Goal: Download file/media

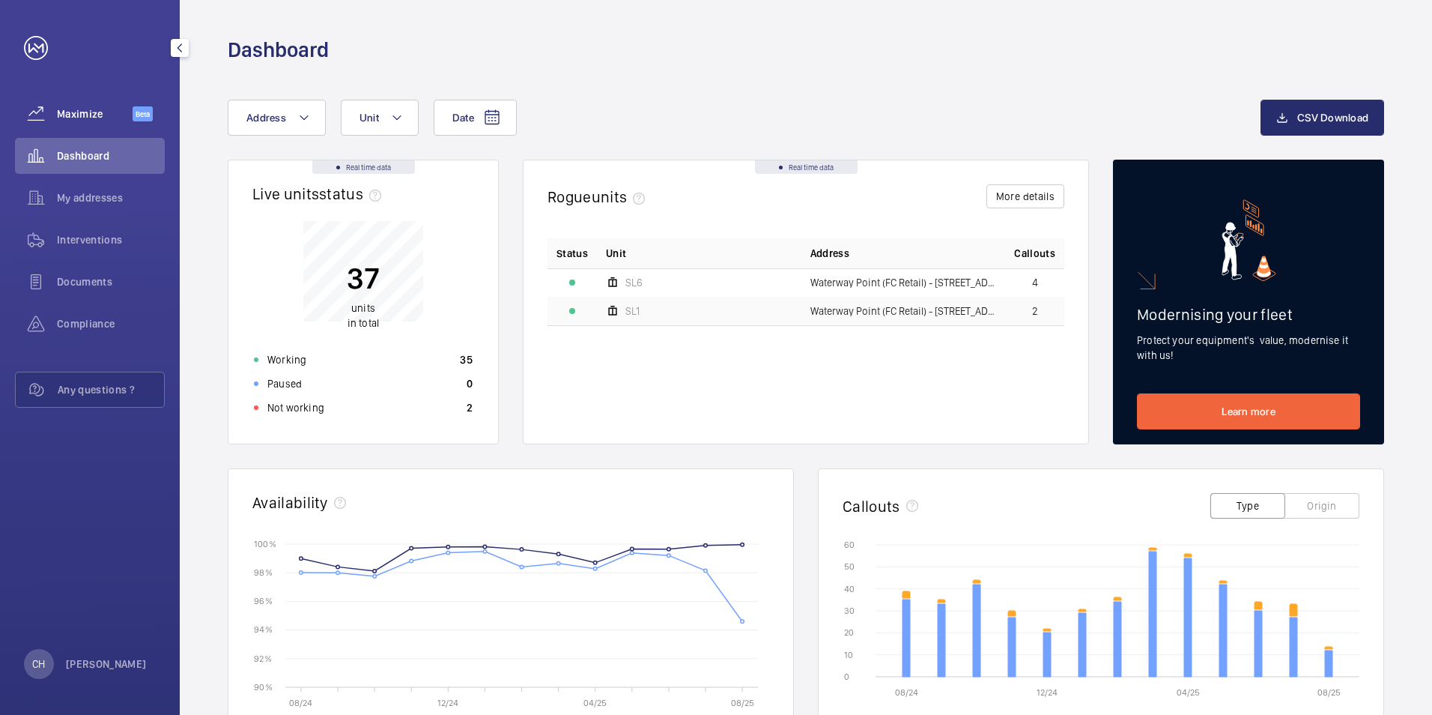
click at [89, 109] on span "Maximize" at bounding box center [95, 113] width 76 height 15
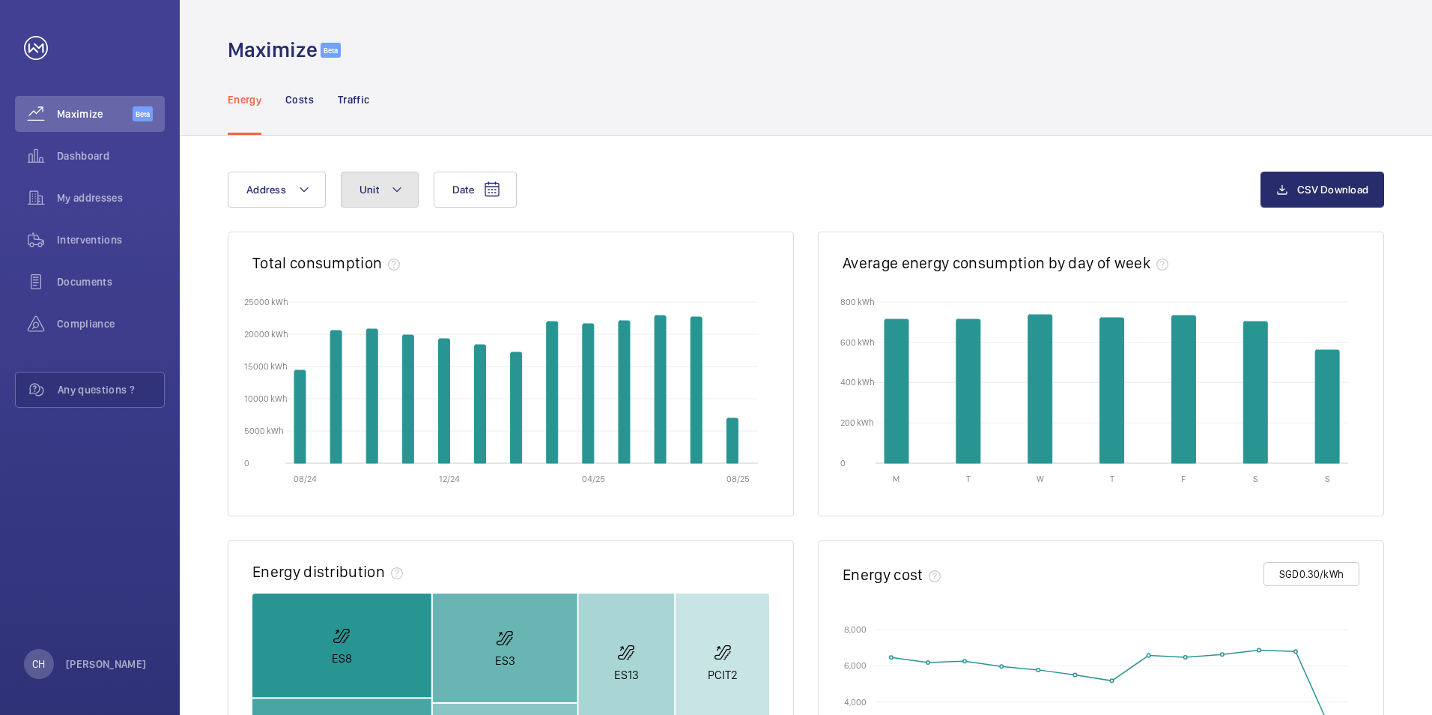
click at [404, 193] on button "Unit" at bounding box center [380, 190] width 78 height 36
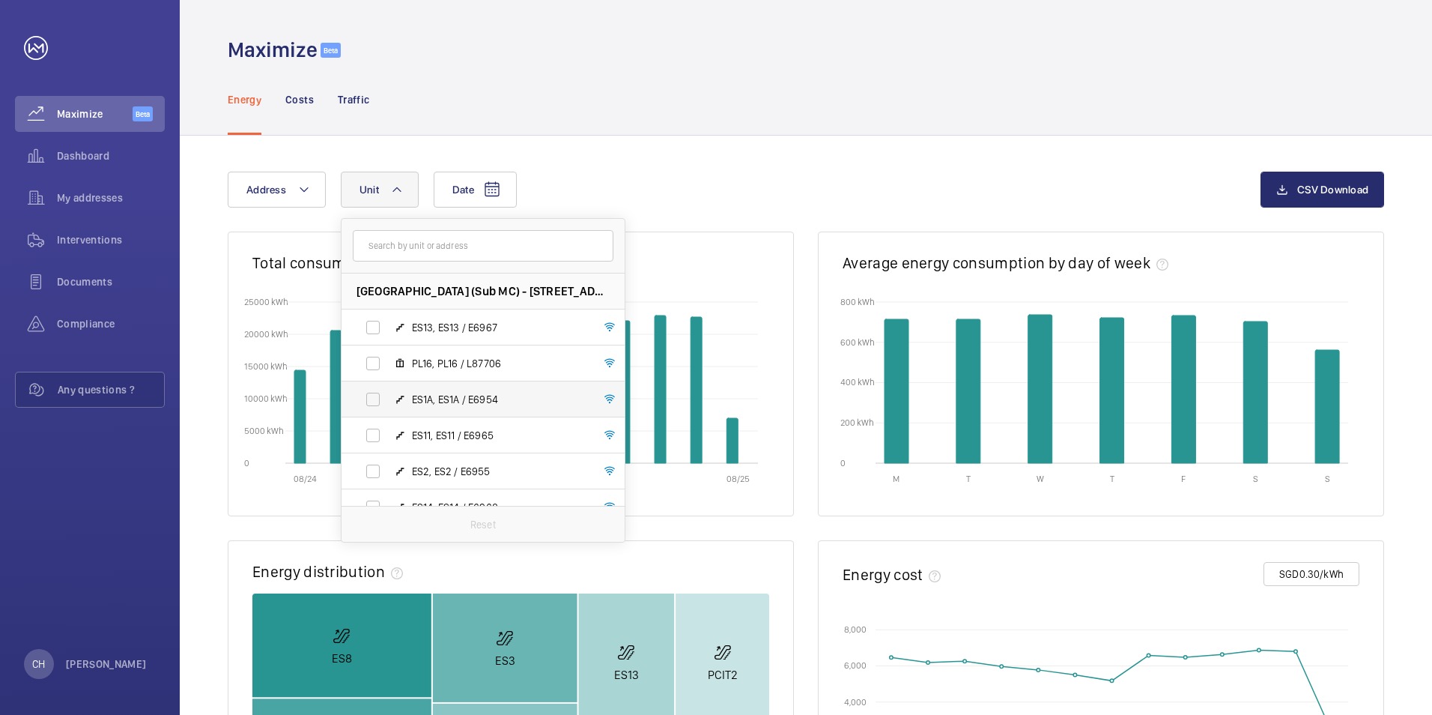
drag, startPoint x: 384, startPoint y: 360, endPoint x: 378, endPoint y: 402, distance: 42.3
click at [384, 360] on label "PL16, PL16 / L87706" at bounding box center [471, 363] width 259 height 36
click at [384, 360] on input "PL16, PL16 / L87706" at bounding box center [373, 363] width 30 height 30
checkbox input "true"
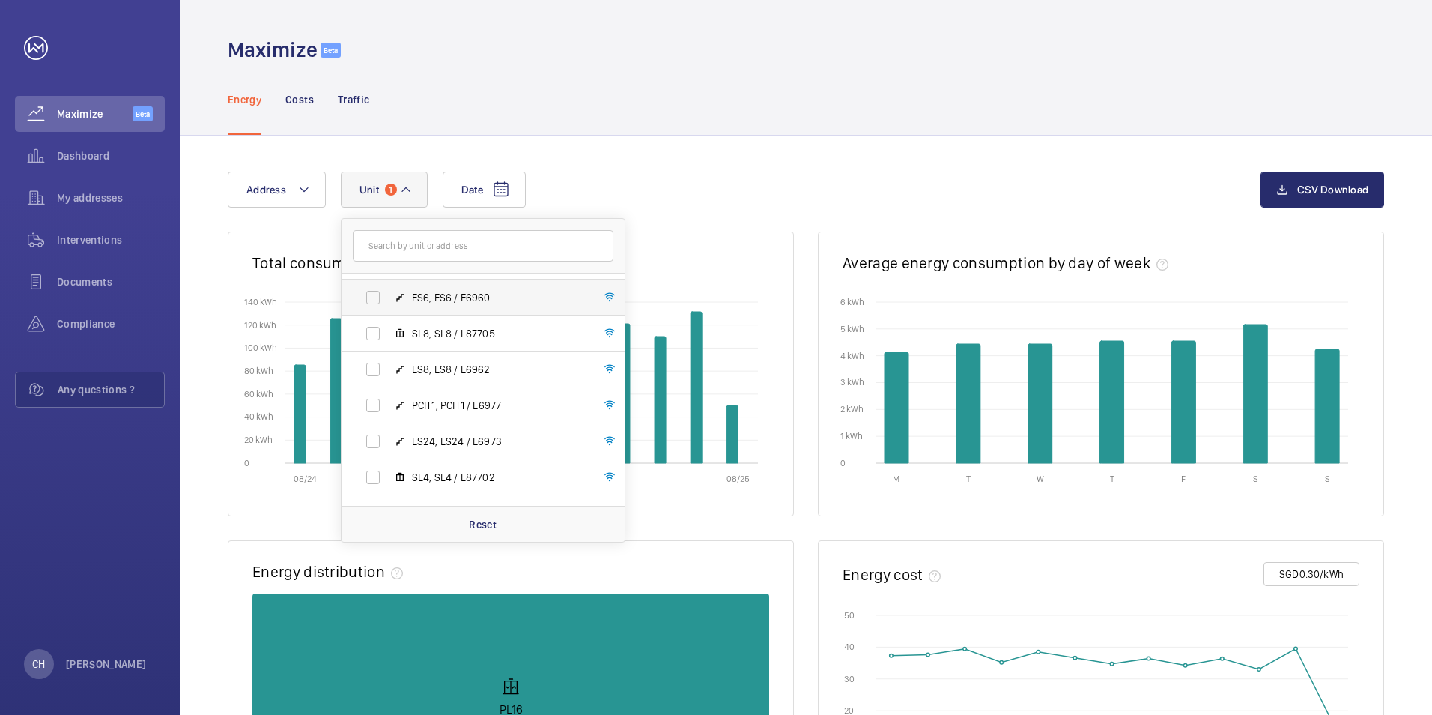
scroll to position [474, 0]
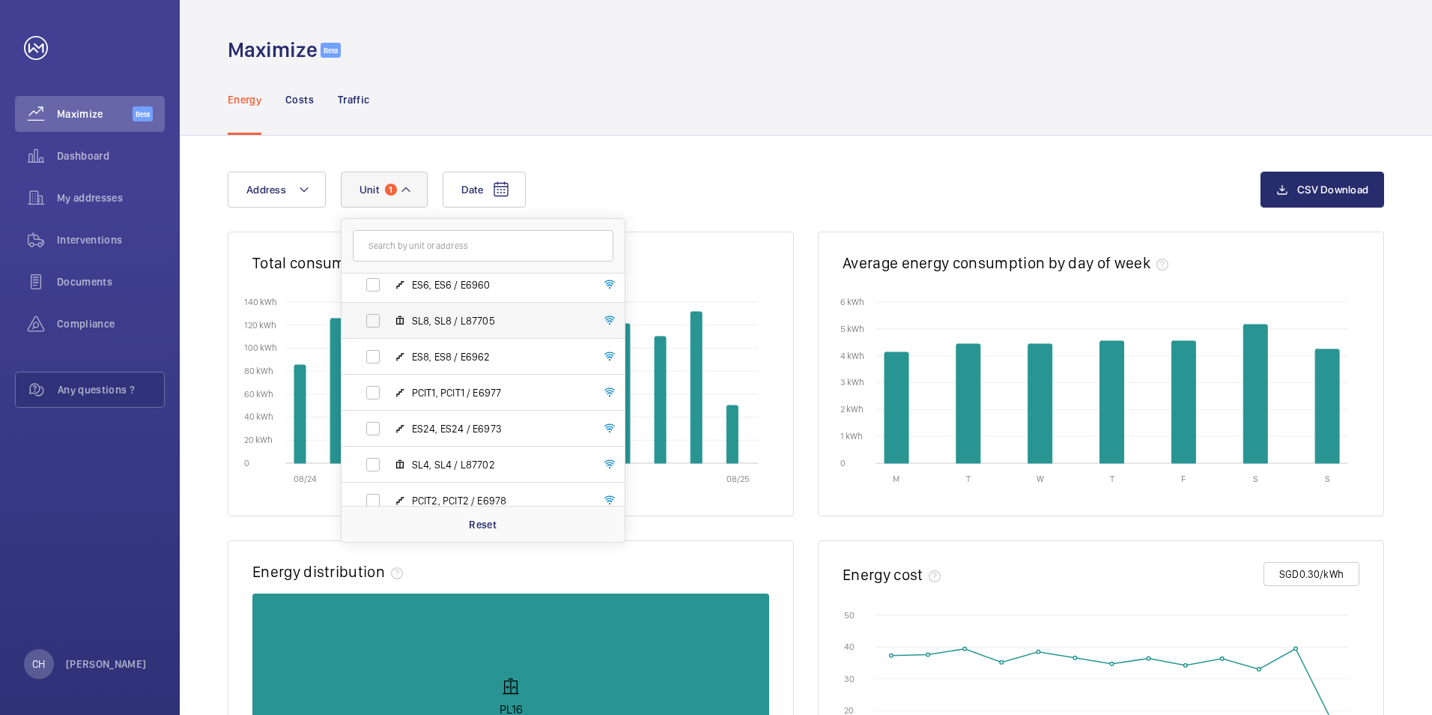
click at [373, 320] on label "SL8, SL8 / L87705" at bounding box center [471, 321] width 259 height 36
click at [373, 320] on input "SL8, SL8 / L87705" at bounding box center [373, 321] width 30 height 30
checkbox input "true"
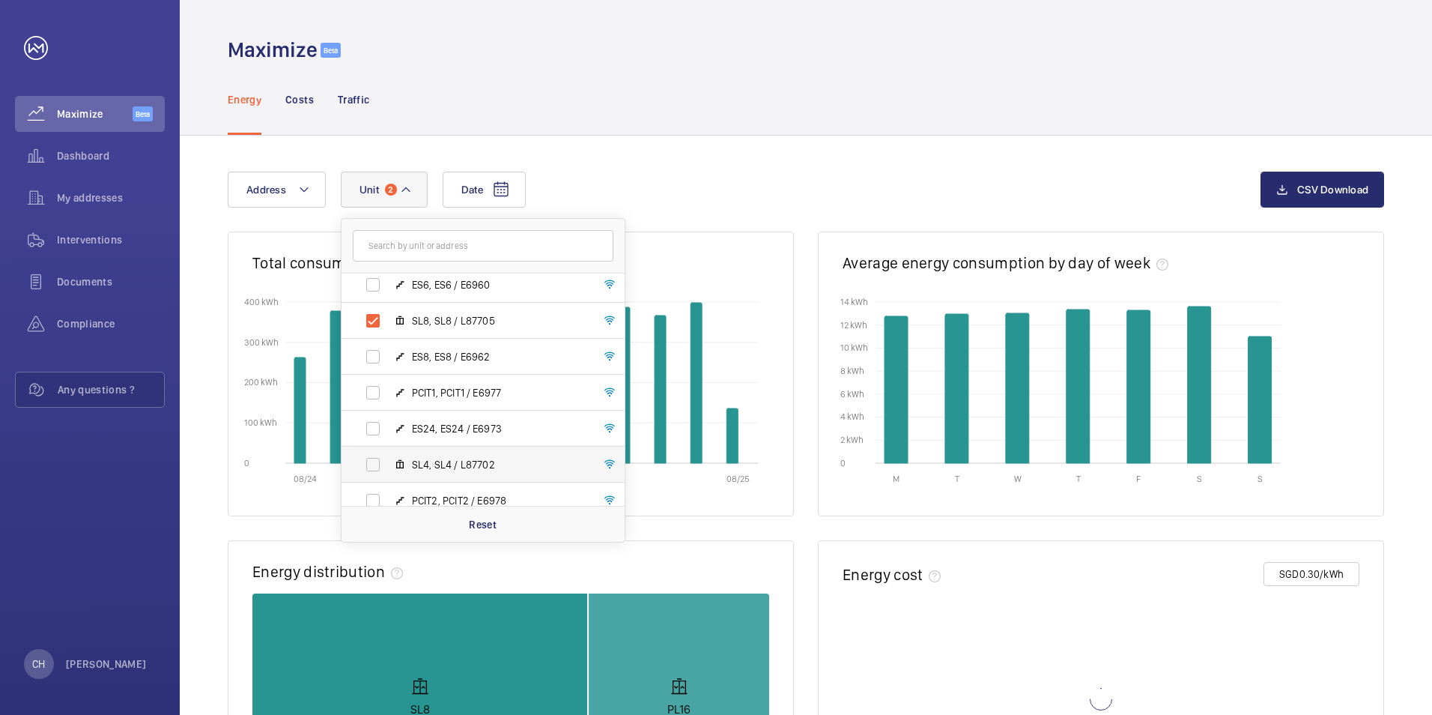
click at [369, 461] on label "SL4, SL4 / L87702" at bounding box center [471, 464] width 259 height 36
click at [369, 461] on input "SL4, SL4 / L87702" at bounding box center [373, 464] width 30 height 30
checkbox input "true"
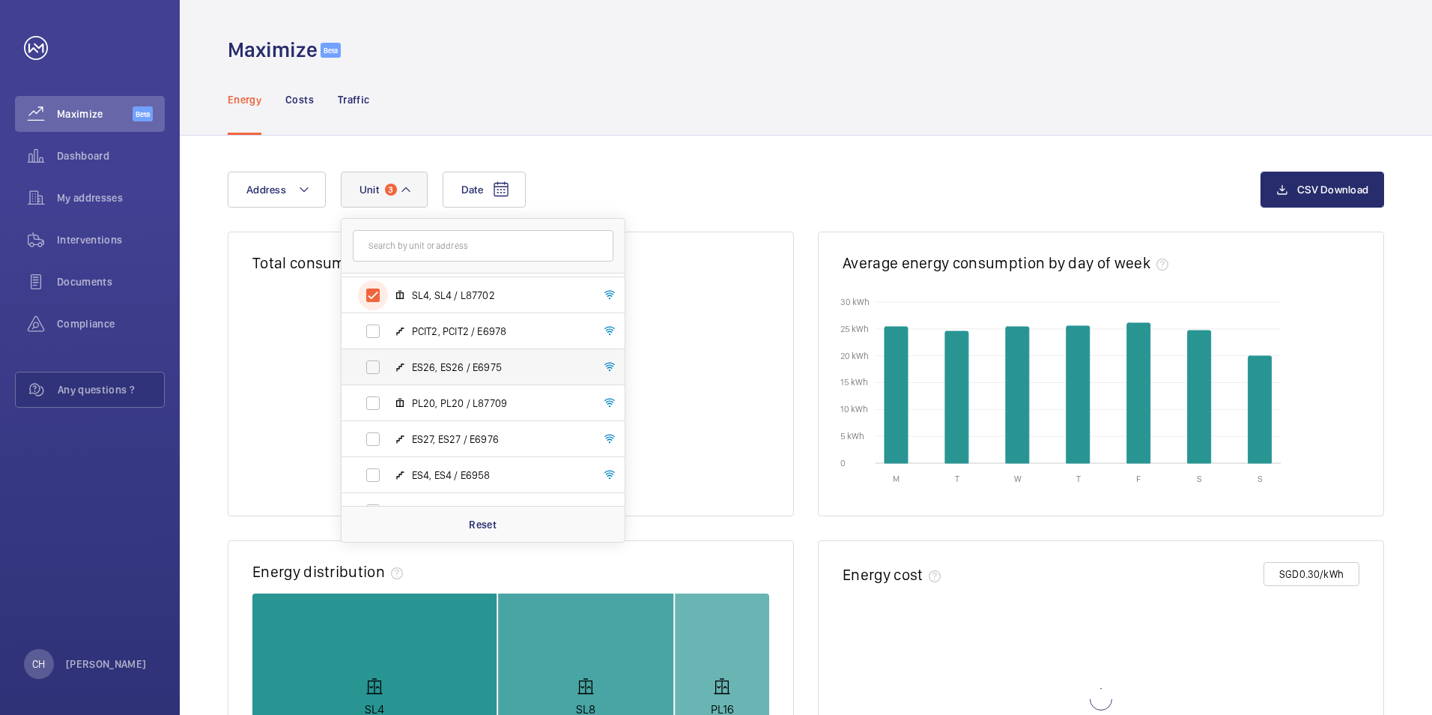
scroll to position [649, 0]
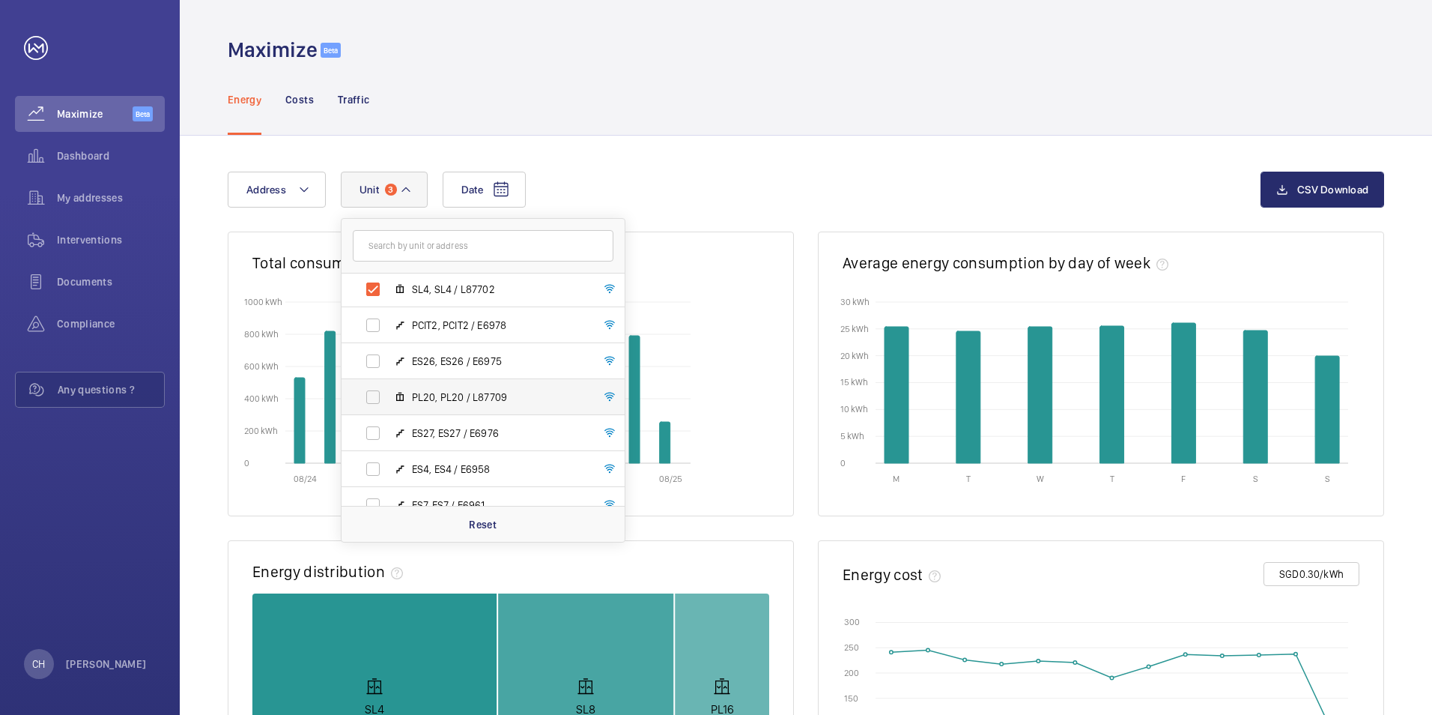
click at [373, 395] on label "PL20, PL20 / L87709" at bounding box center [471, 397] width 259 height 36
click at [373, 395] on input "PL20, PL20 / L87709" at bounding box center [373, 397] width 30 height 30
checkbox input "true"
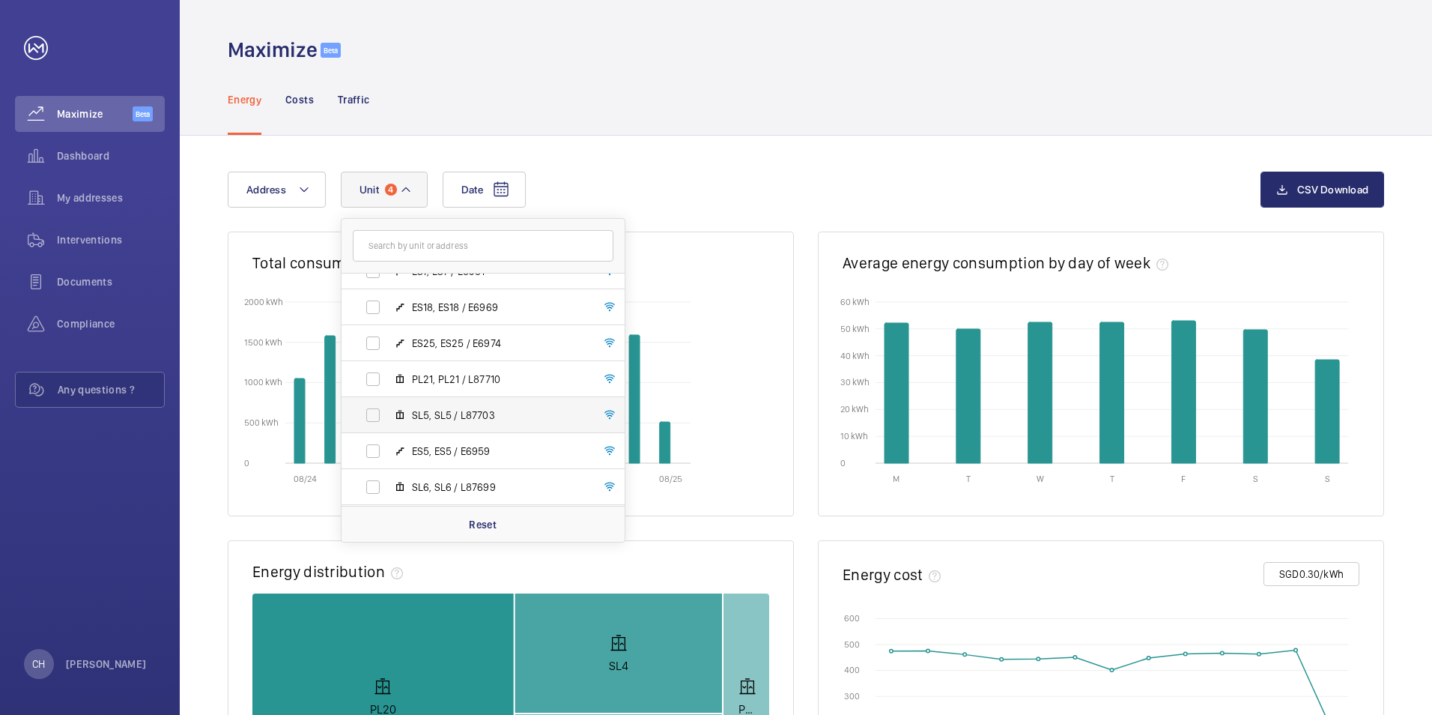
scroll to position [899, 0]
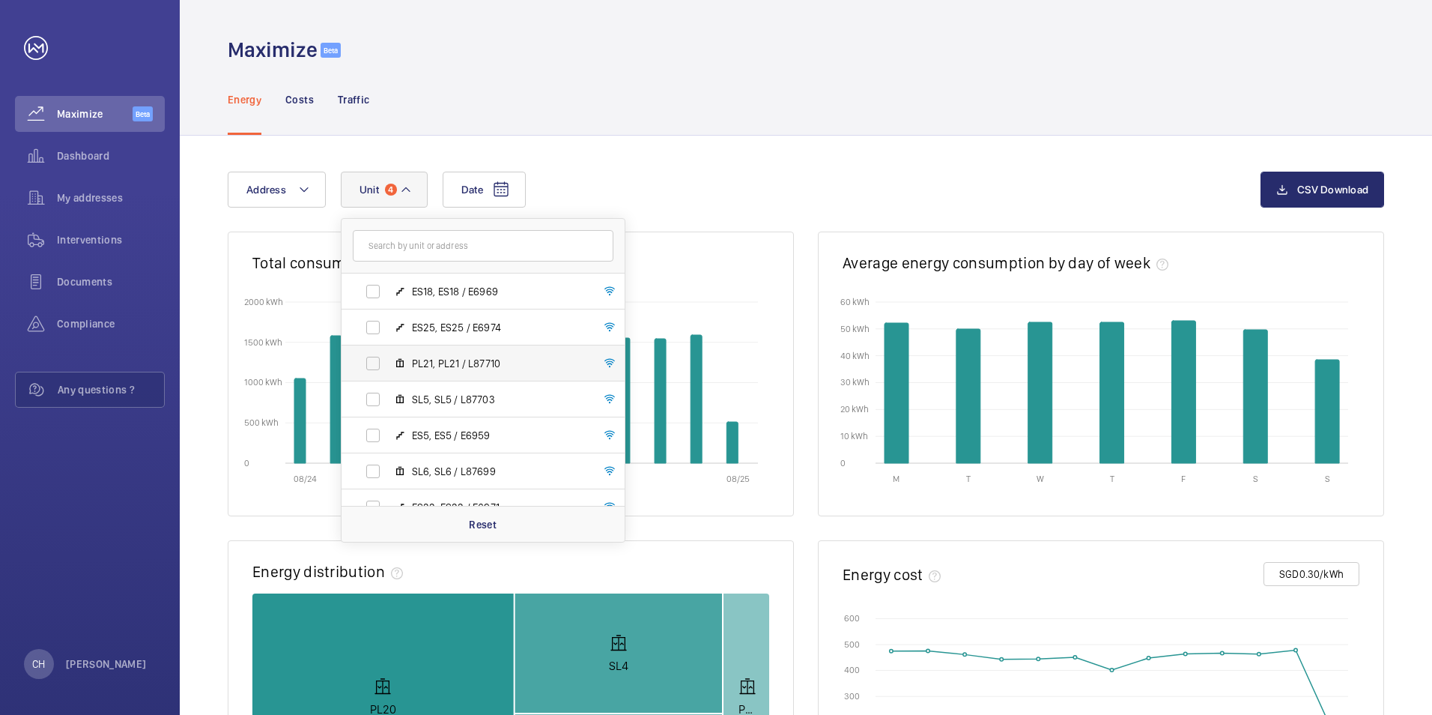
click at [378, 368] on label "PL21, PL21 / L87710" at bounding box center [471, 363] width 259 height 36
click at [378, 368] on input "PL21, PL21 / L87710" at bounding box center [373, 363] width 30 height 30
checkbox input "true"
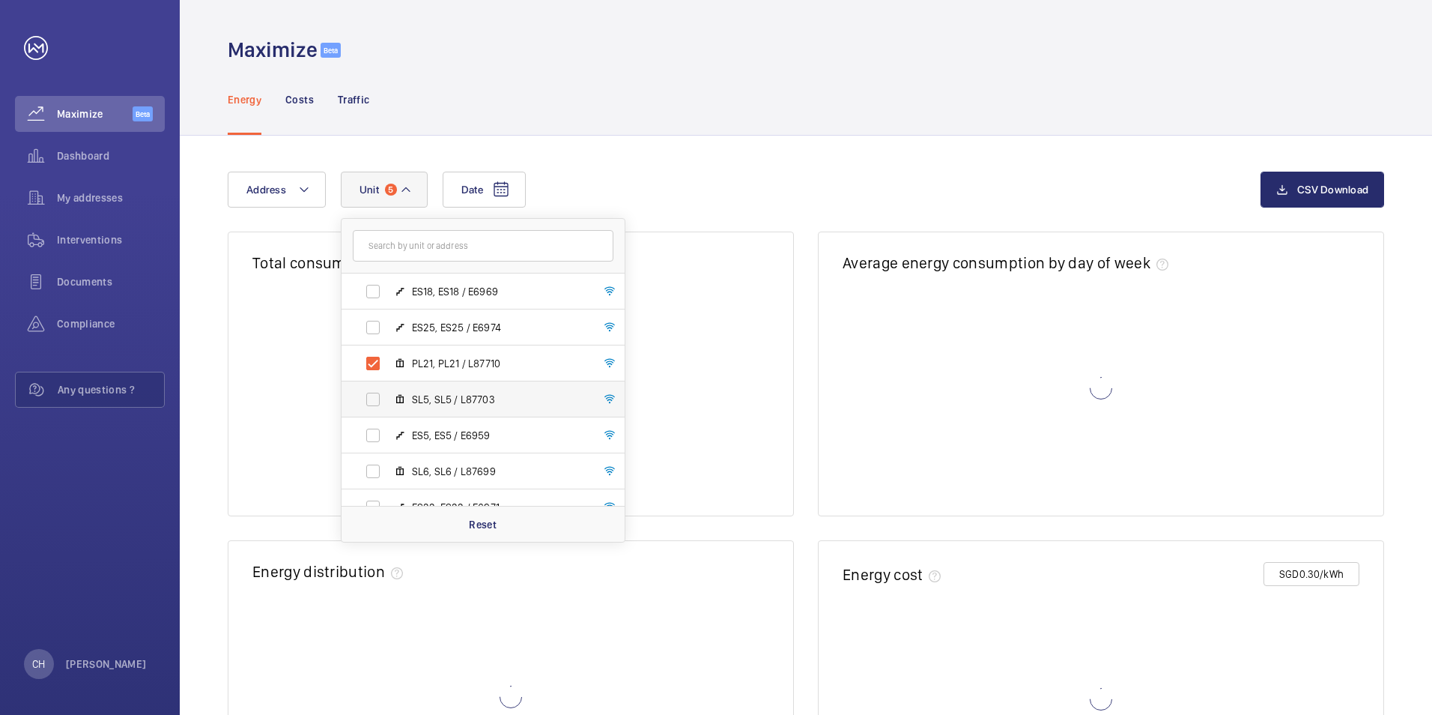
click at [377, 404] on label "SL5, SL5 / L87703" at bounding box center [471, 399] width 259 height 36
click at [377, 404] on input "SL5, SL5 / L87703" at bounding box center [373, 399] width 30 height 30
checkbox input "true"
click at [377, 472] on label "SL6, SL6 / L87699" at bounding box center [471, 471] width 259 height 36
click at [377, 472] on input "SL6, SL6 / L87699" at bounding box center [373, 471] width 30 height 30
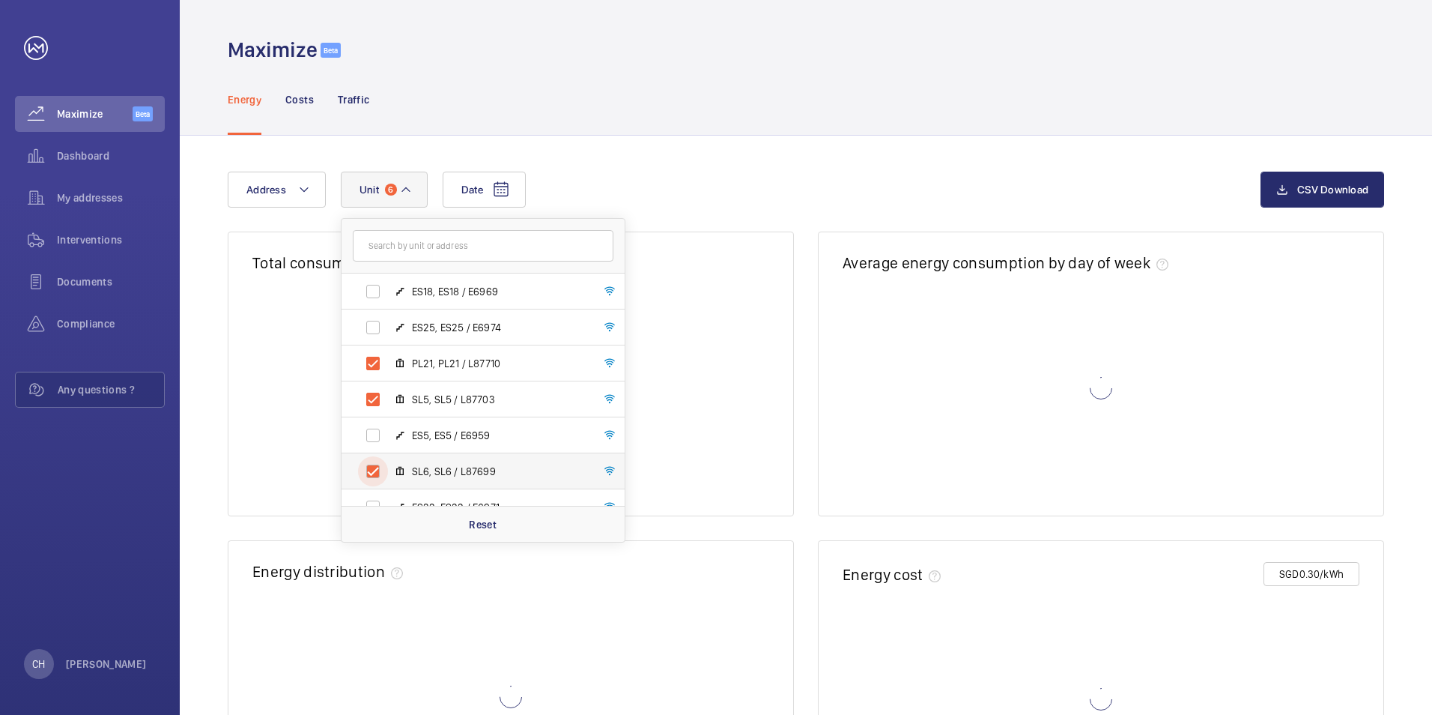
checkbox input "true"
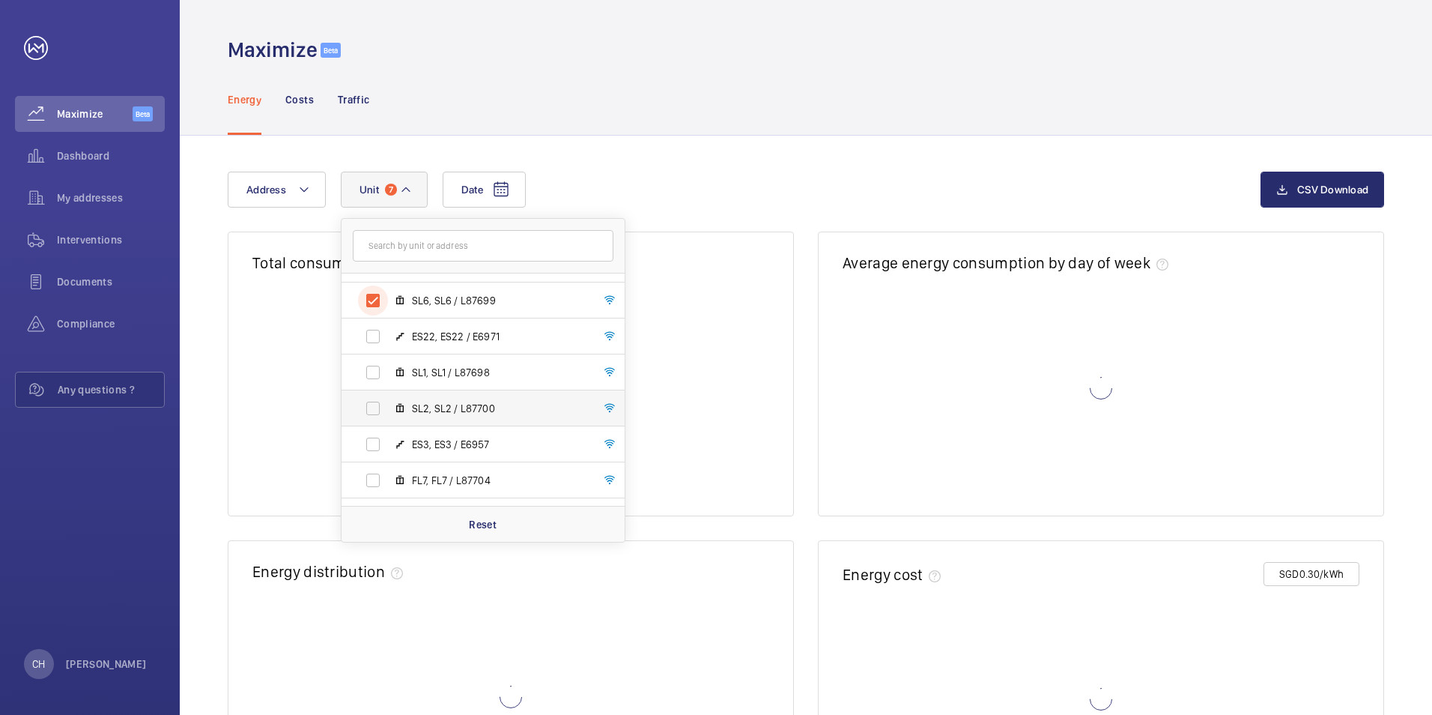
scroll to position [1099, 0]
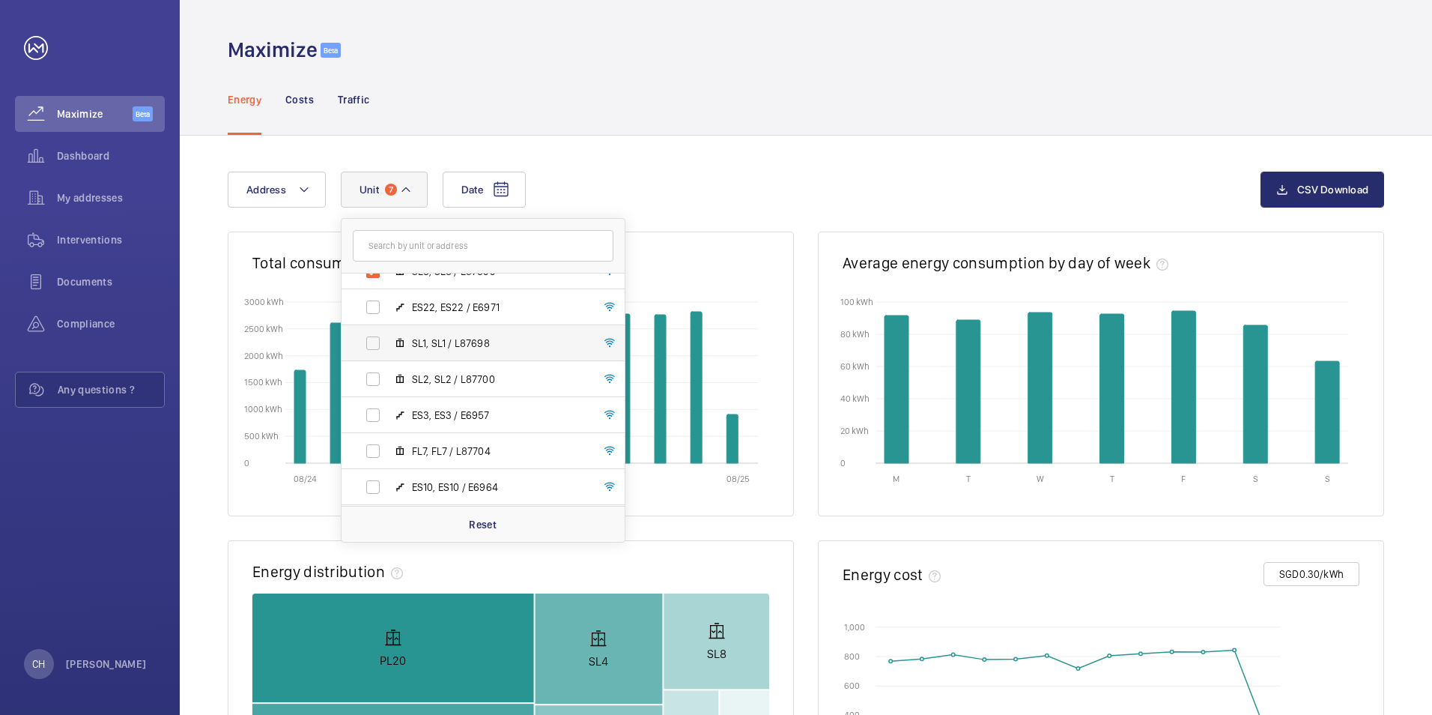
click at [376, 345] on label "SL1, SL1 / L87698" at bounding box center [471, 343] width 259 height 36
click at [376, 345] on input "SL1, SL1 / L87698" at bounding box center [373, 343] width 30 height 30
checkbox input "true"
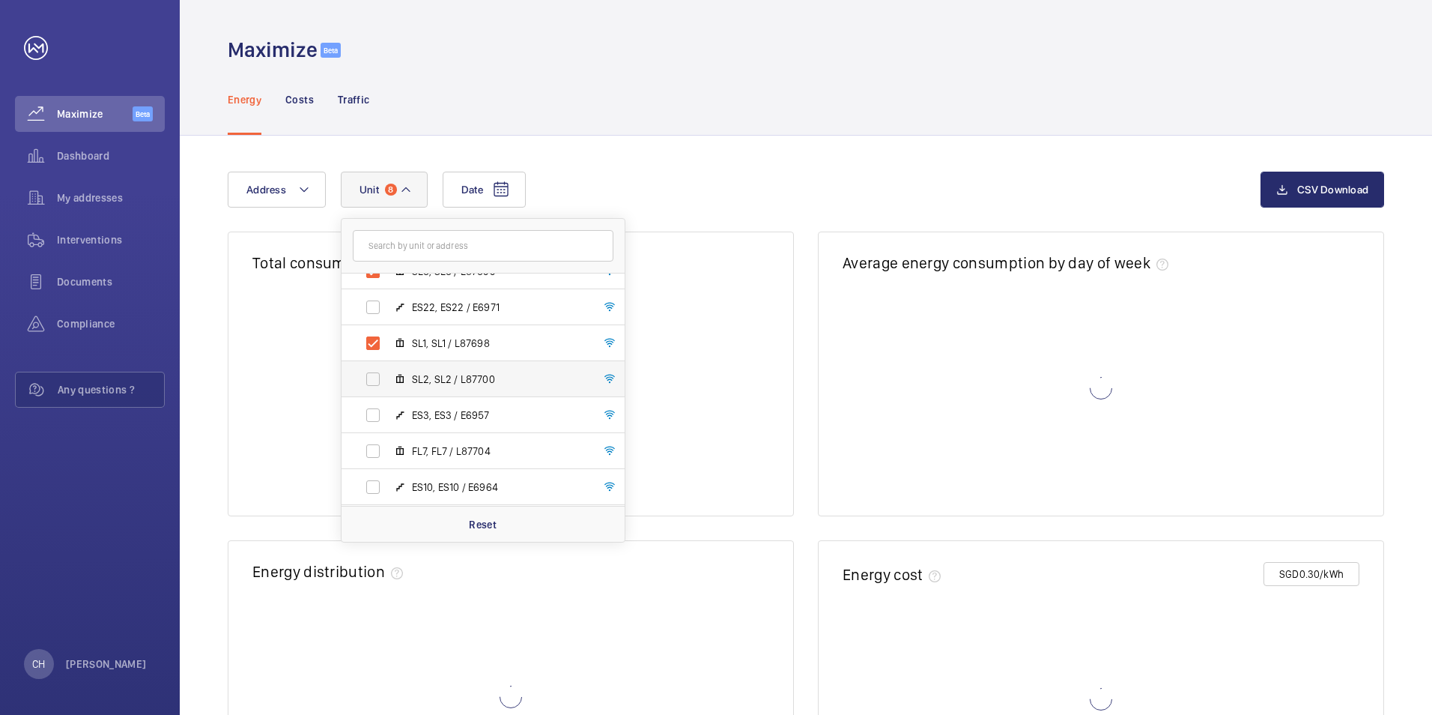
click at [379, 381] on label "SL2, SL2 / L87700" at bounding box center [471, 379] width 259 height 36
click at [379, 381] on input "SL2, SL2 / L87700" at bounding box center [373, 379] width 30 height 30
checkbox input "true"
click at [377, 446] on label "FL7, FL7 / L87704" at bounding box center [471, 451] width 259 height 36
click at [377, 446] on input "FL7, FL7 / L87704" at bounding box center [373, 451] width 30 height 30
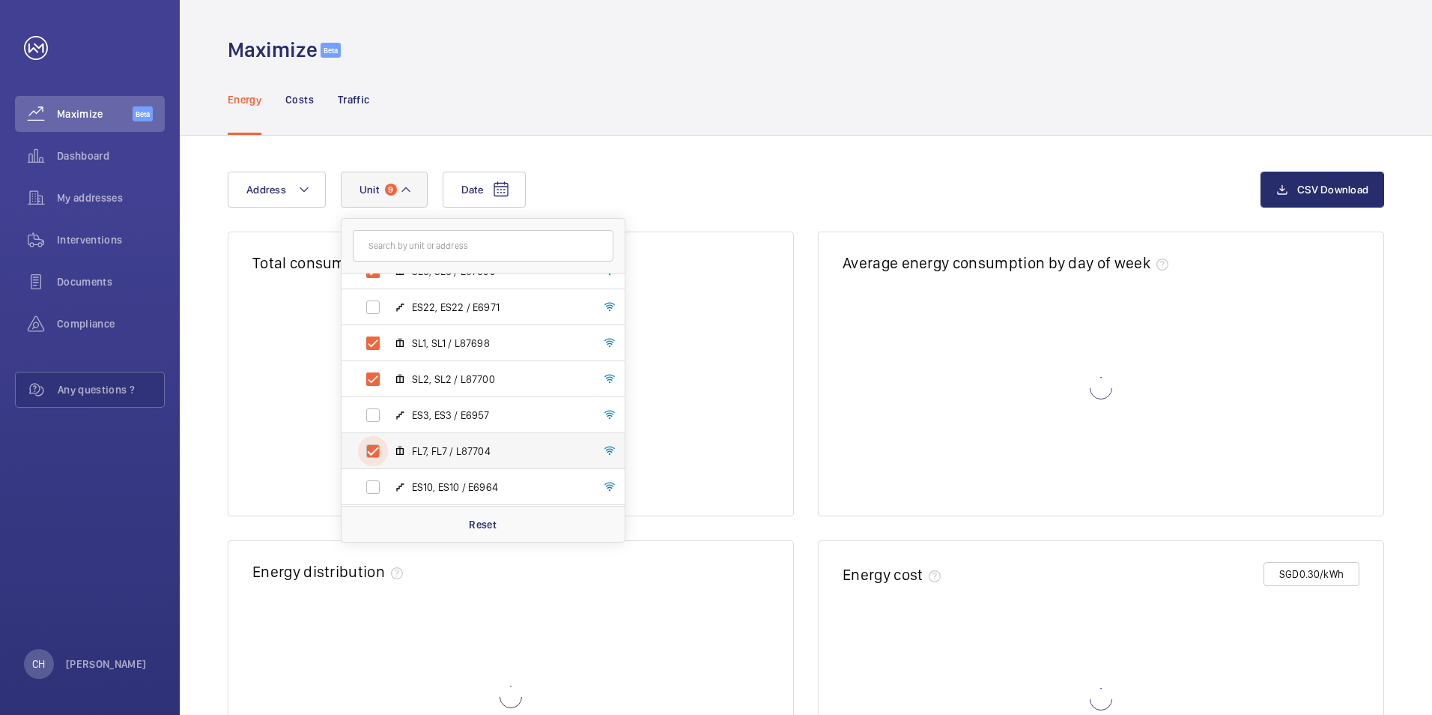
checkbox input "true"
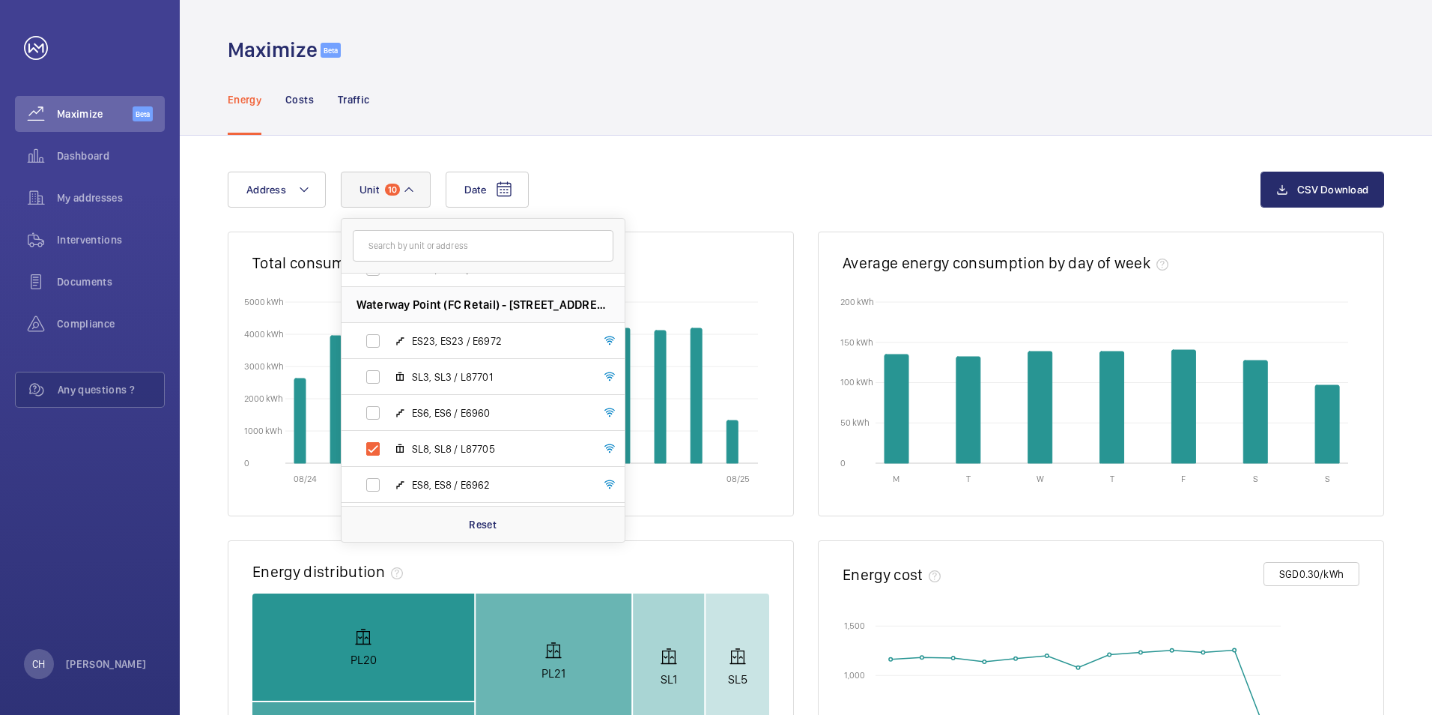
scroll to position [321, 0]
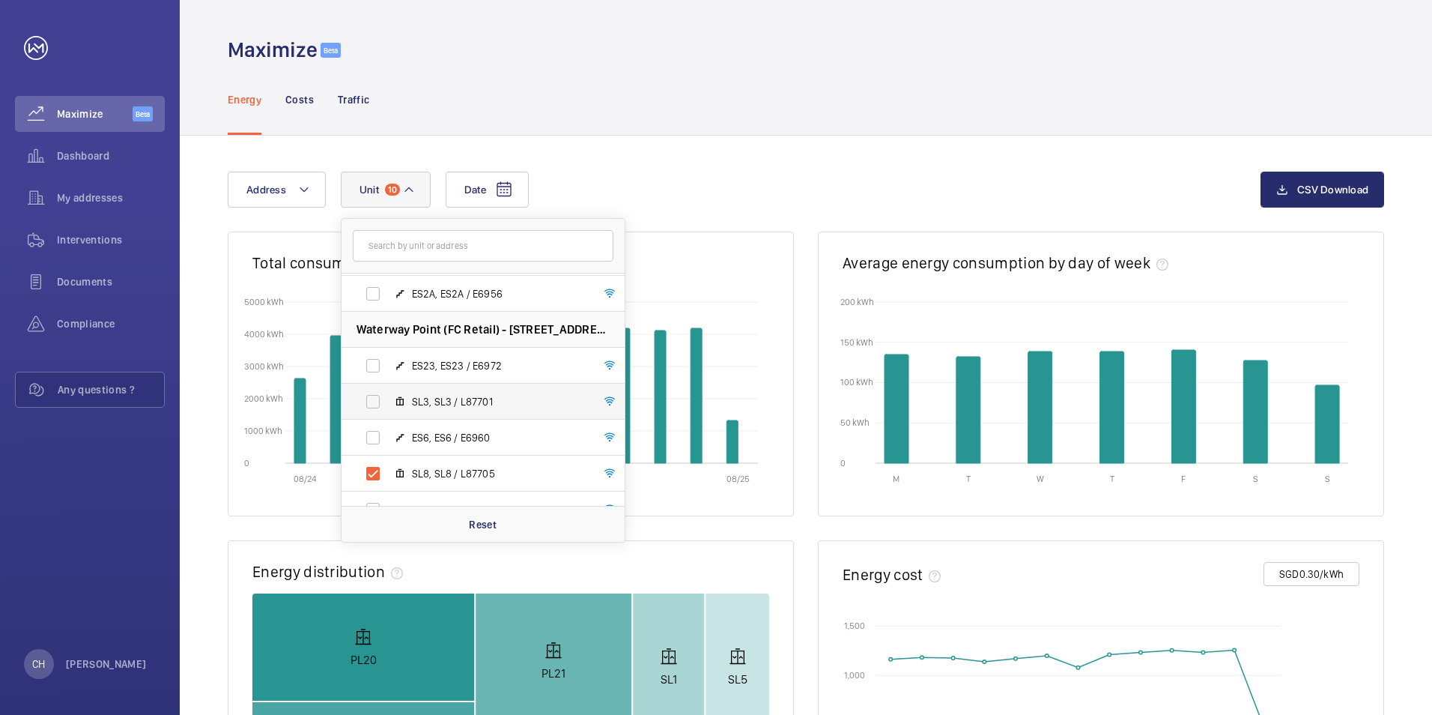
click at [375, 402] on label "SL3, SL3 / L87701" at bounding box center [471, 402] width 259 height 36
click at [375, 402] on input "SL3, SL3 / L87701" at bounding box center [373, 402] width 30 height 30
checkbox input "true"
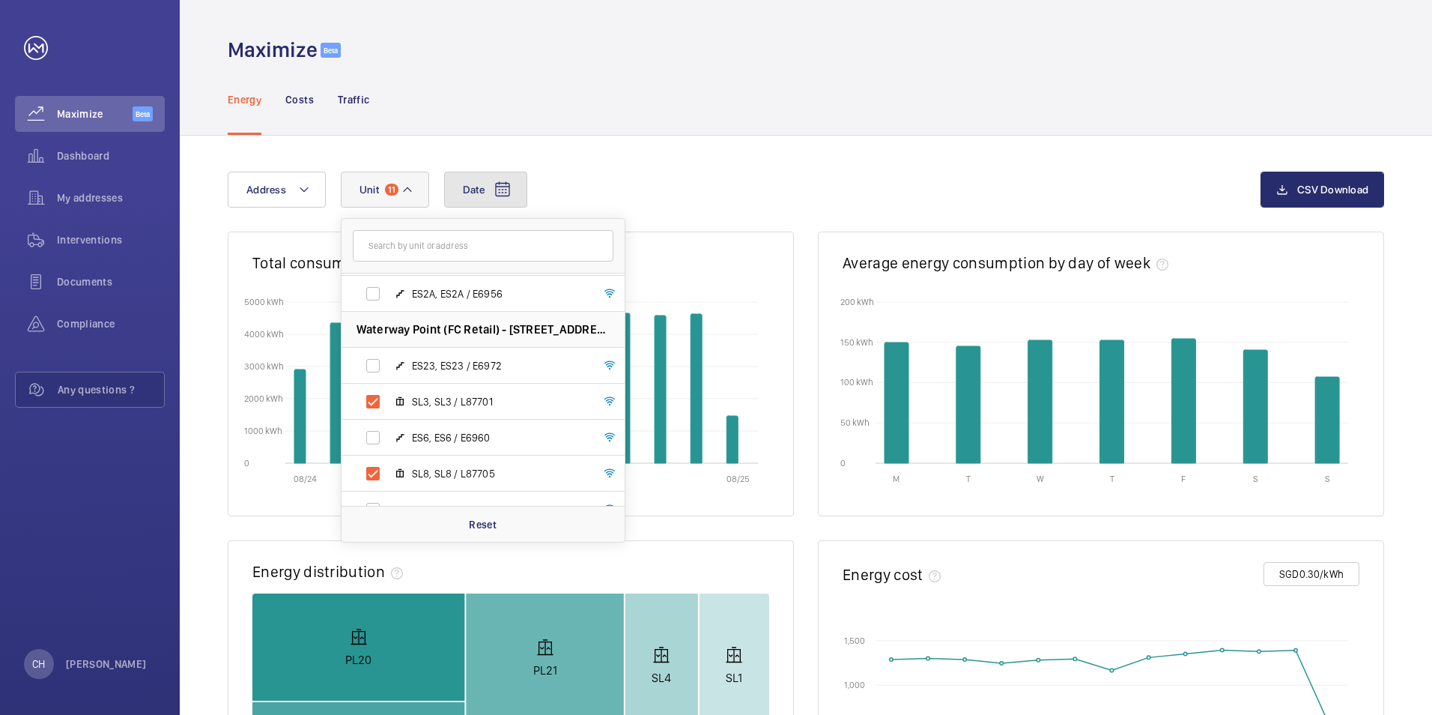
click at [500, 184] on mat-icon at bounding box center [503, 190] width 18 height 18
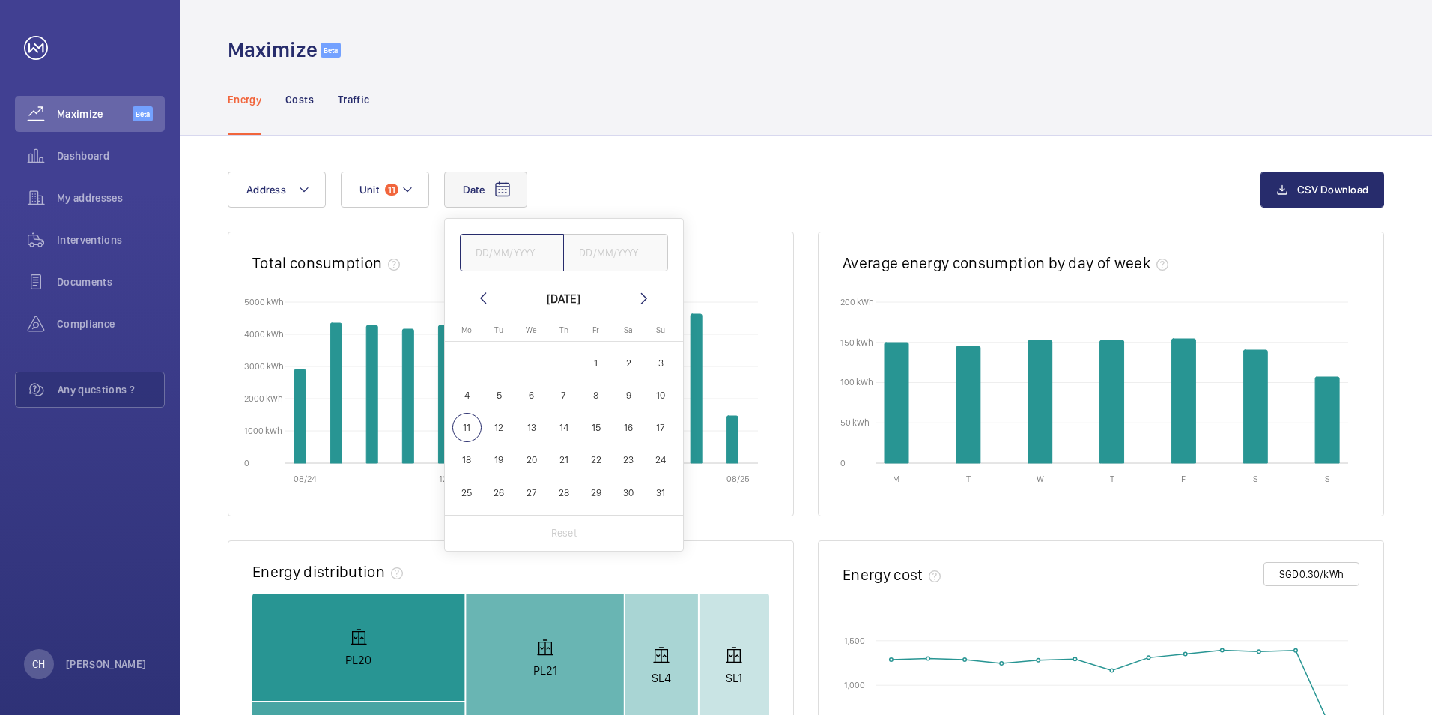
click at [533, 255] on input "text" at bounding box center [512, 252] width 105 height 37
click at [524, 247] on input "text" at bounding box center [512, 252] width 105 height 37
click at [485, 302] on mat-icon at bounding box center [483, 298] width 18 height 18
click at [500, 361] on span "1" at bounding box center [499, 362] width 29 height 29
type input "[DATE]"
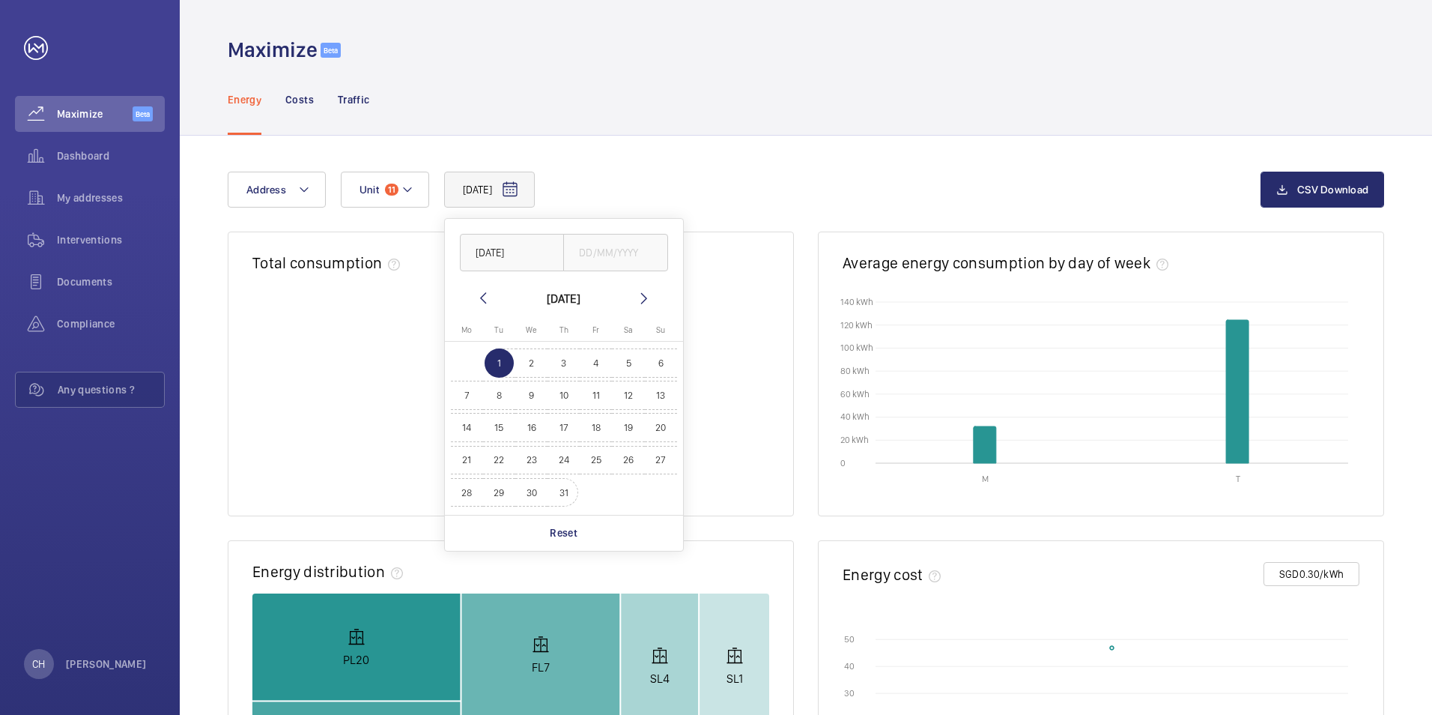
drag, startPoint x: 571, startPoint y: 494, endPoint x: 575, endPoint y: 487, distance: 8.1
click at [571, 493] on span "31" at bounding box center [563, 492] width 29 height 29
type input "[DATE]"
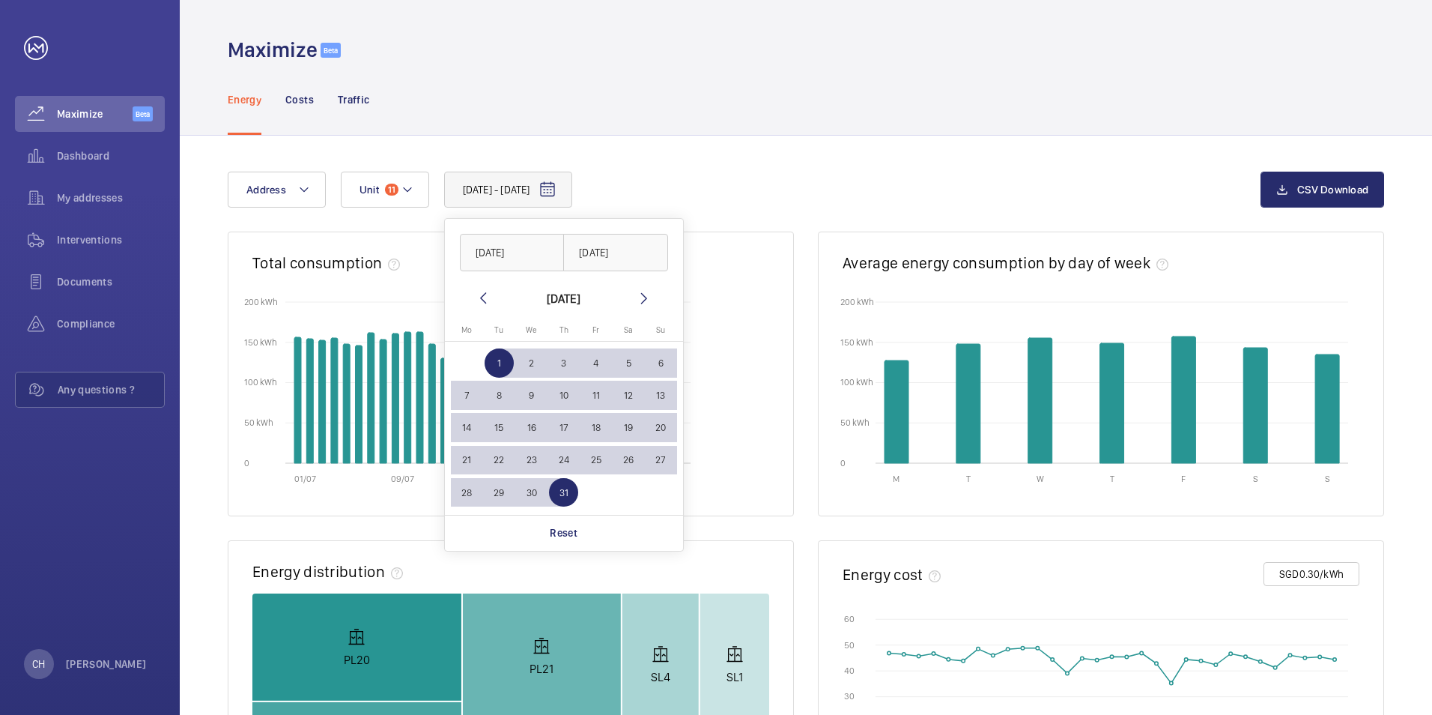
click at [797, 166] on div "[DATE] - [DATE] [DATE] [DATE] [DATE] [DATE] Mo [DATE] Tu [DATE] We [DATE] Th [D…" at bounding box center [806, 653] width 1252 height 1034
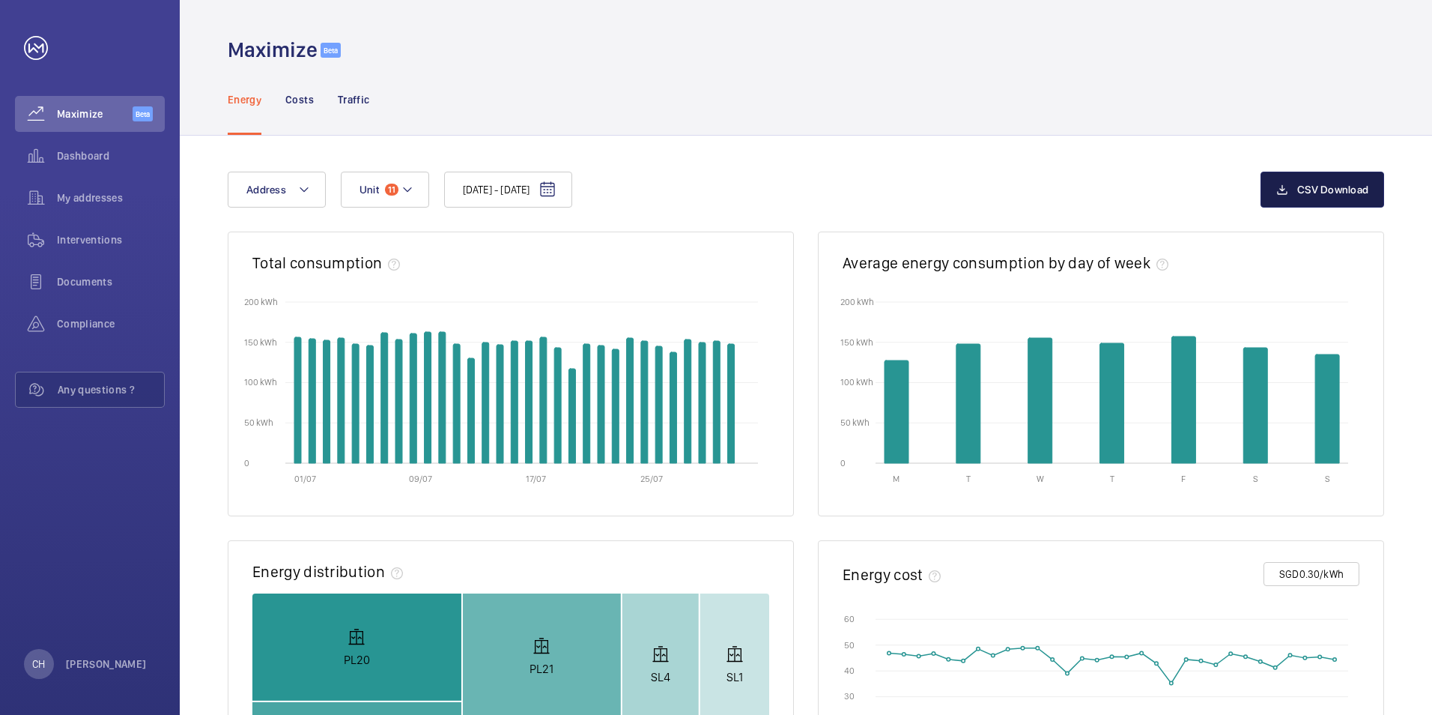
click at [1316, 185] on span "CSV Download" at bounding box center [1332, 190] width 71 height 12
drag, startPoint x: 921, startPoint y: 70, endPoint x: 1067, endPoint y: 33, distance: 150.6
click at [921, 70] on div "Energy Costs Traffic" at bounding box center [806, 99] width 1157 height 71
click at [72, 658] on p "[PERSON_NAME]" at bounding box center [106, 663] width 81 height 15
click at [74, 628] on p "Logout" at bounding box center [66, 629] width 54 height 15
